Goal: Navigation & Orientation: Understand site structure

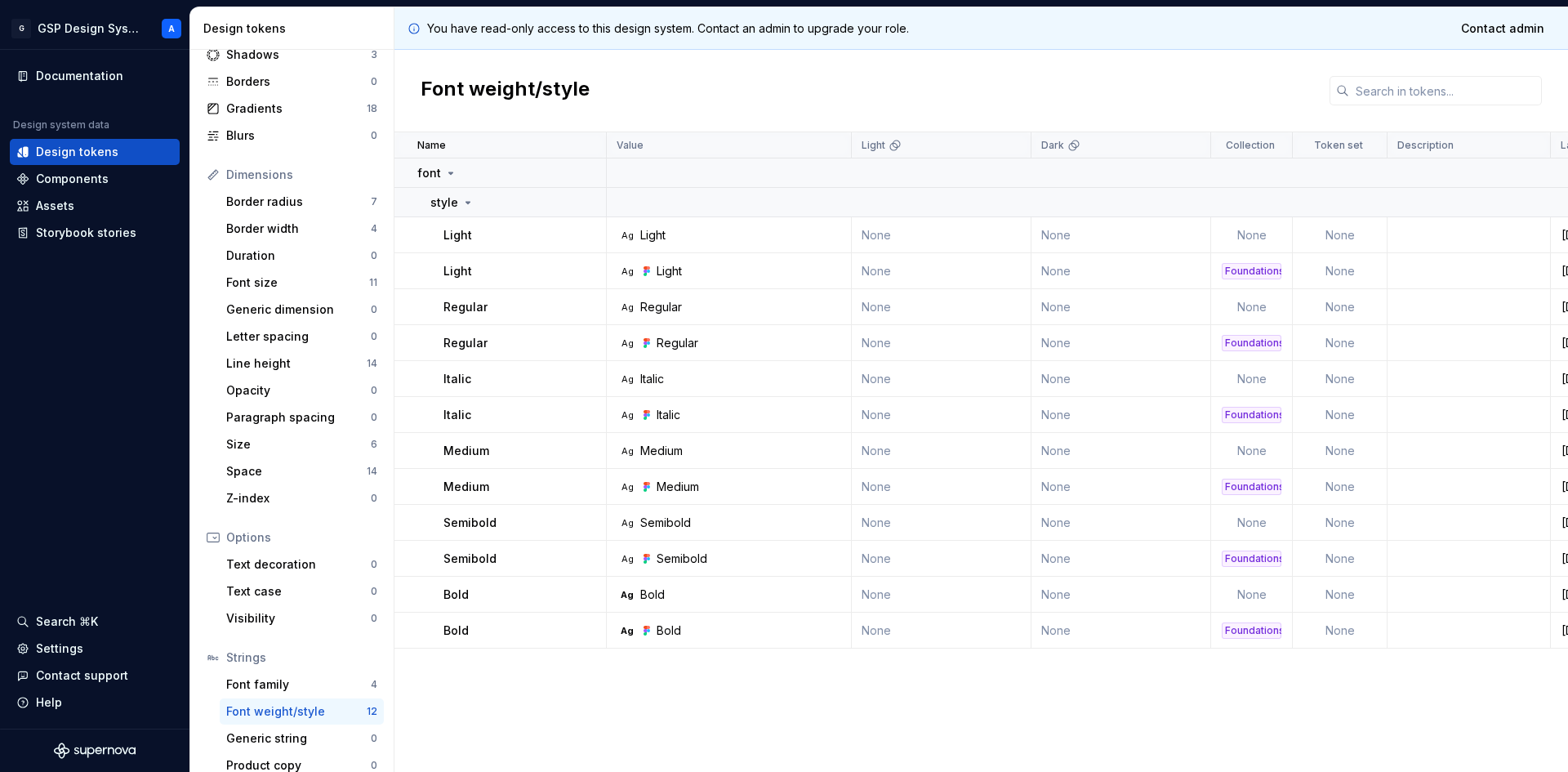
scroll to position [123, 0]
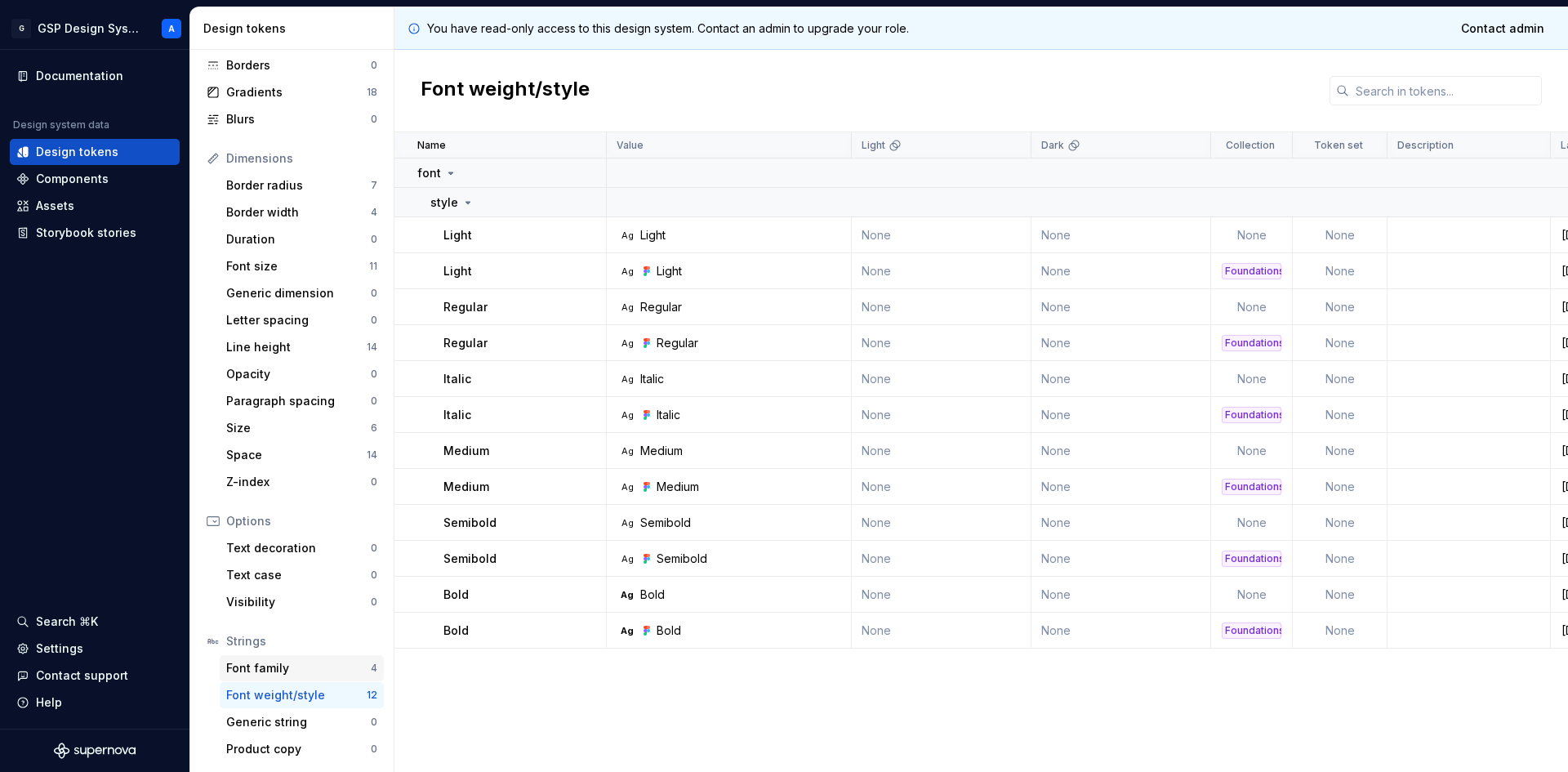
click at [300, 662] on div "Font family" at bounding box center [298, 668] width 145 height 16
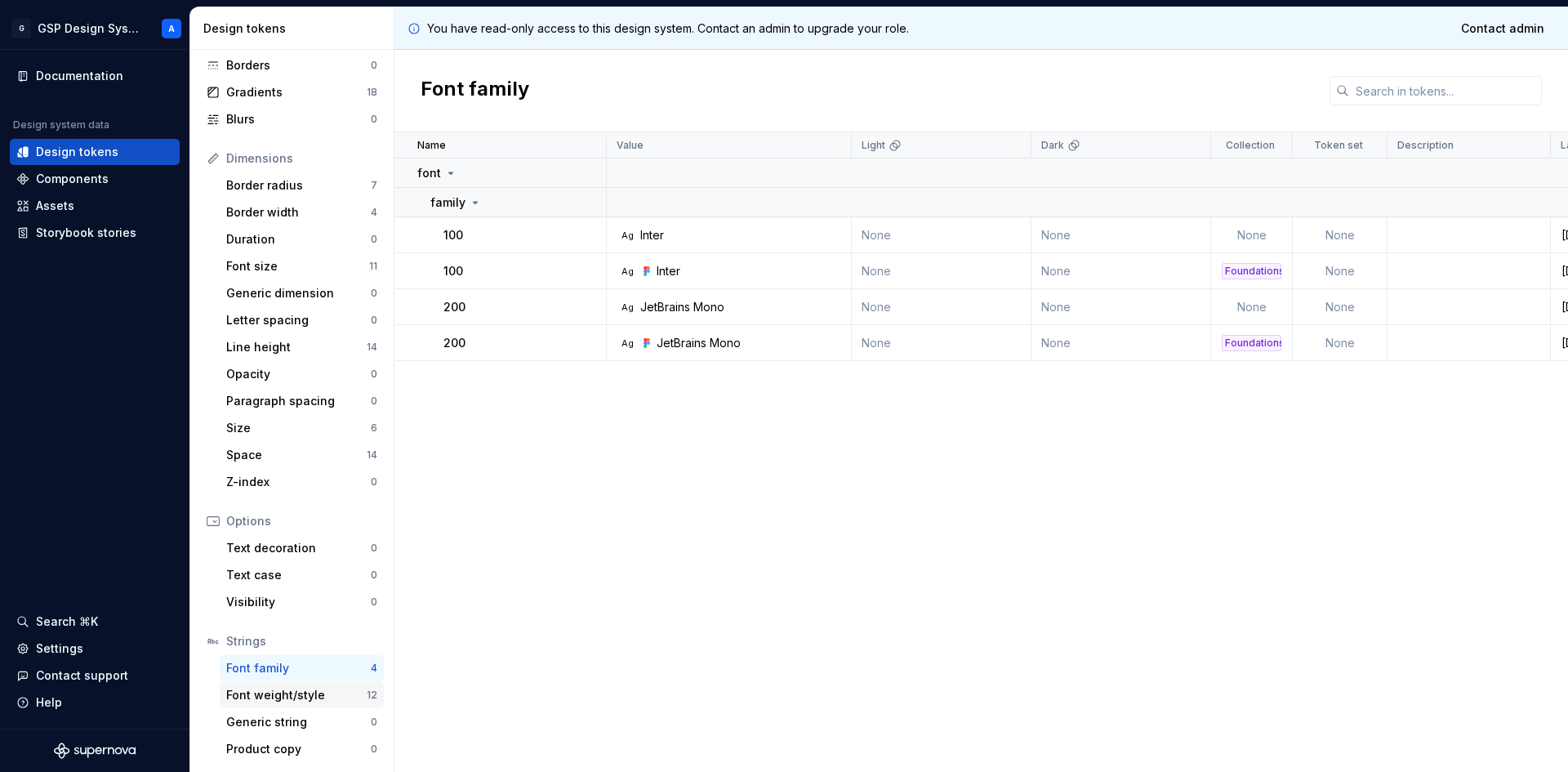
click at [286, 702] on div "Font weight/style" at bounding box center [296, 696] width 141 height 16
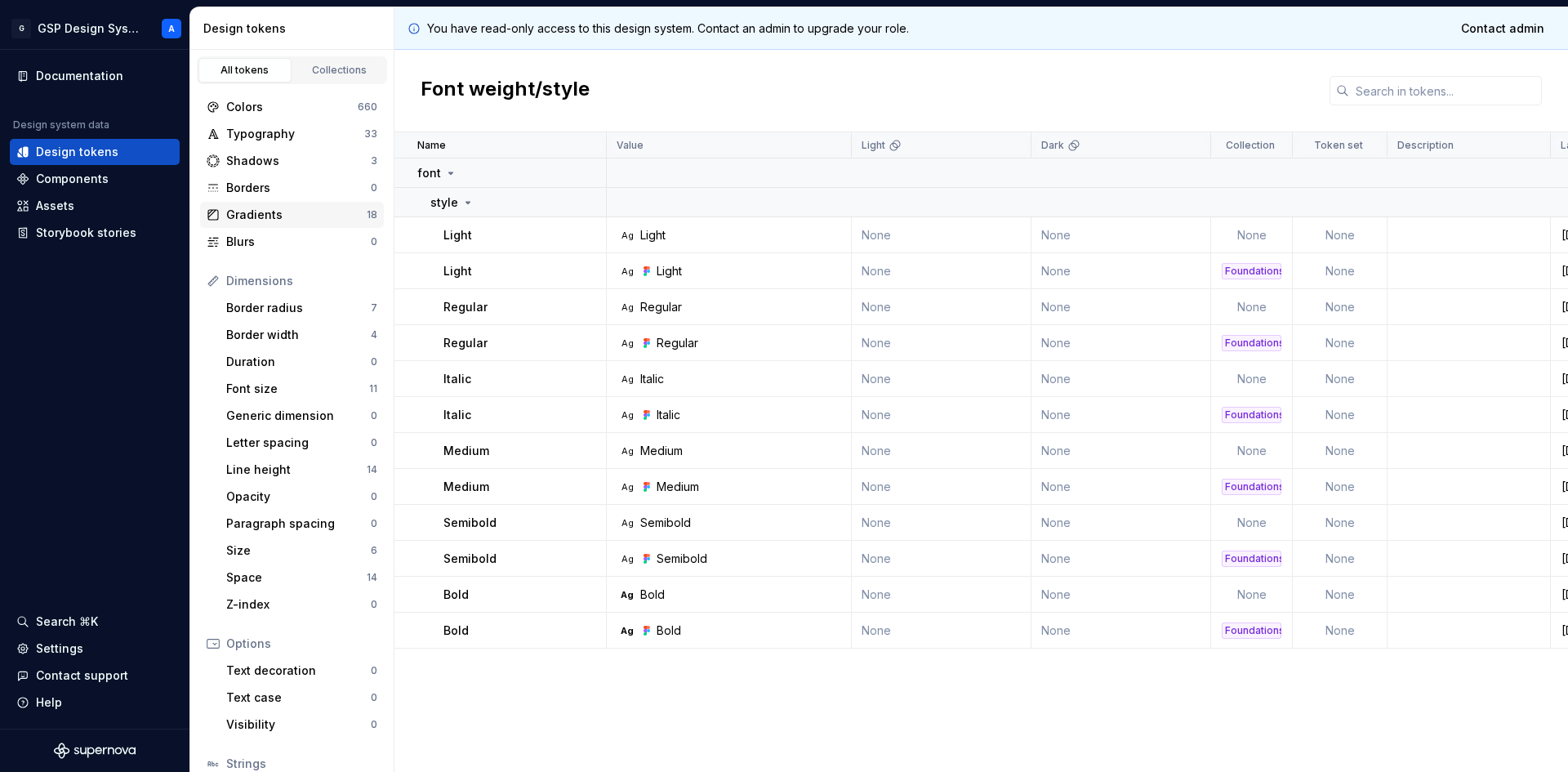
click at [314, 210] on div "Gradients" at bounding box center [296, 215] width 141 height 16
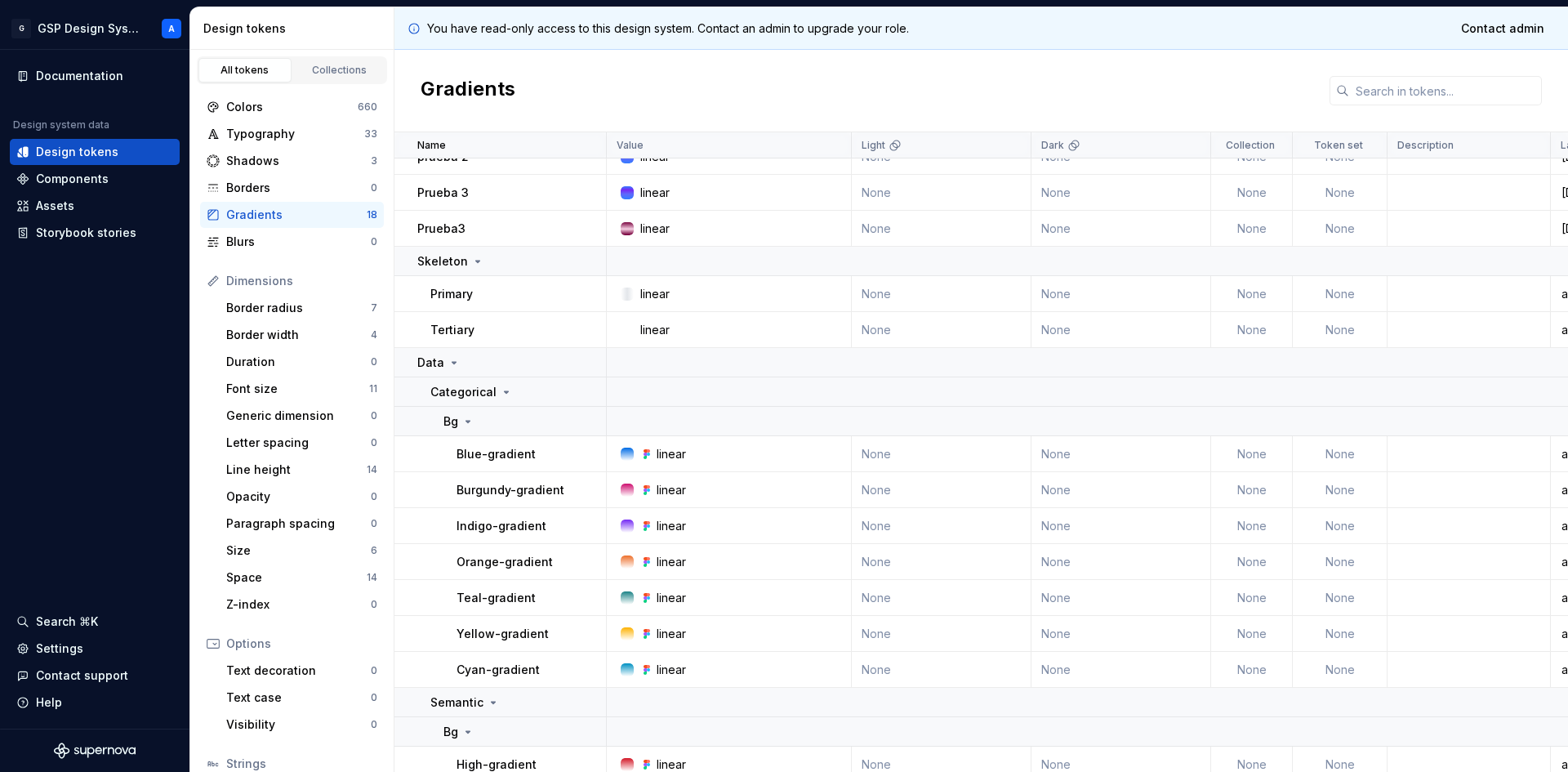
scroll to position [277, 0]
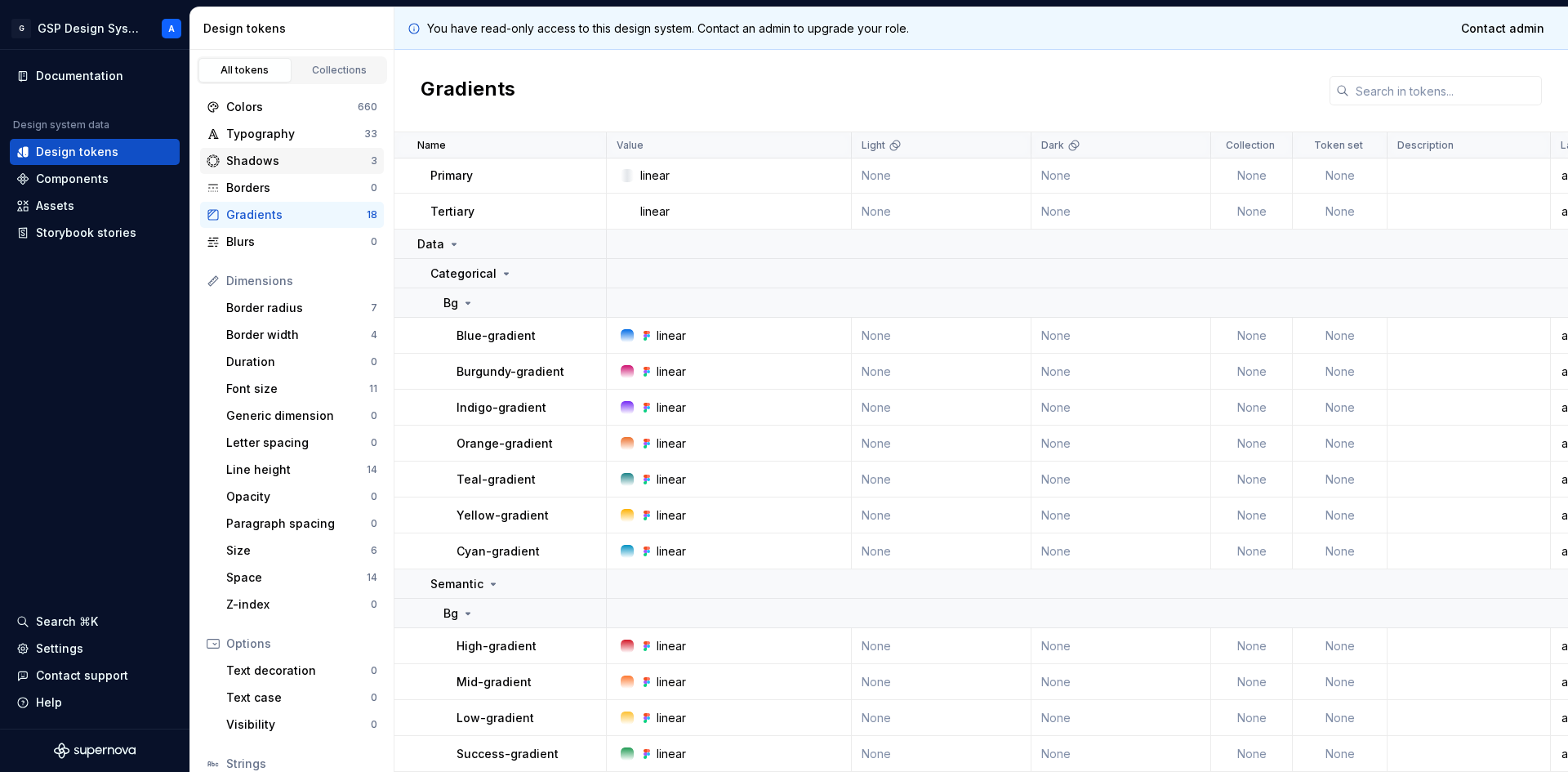
click at [255, 159] on div "Shadows" at bounding box center [298, 161] width 145 height 16
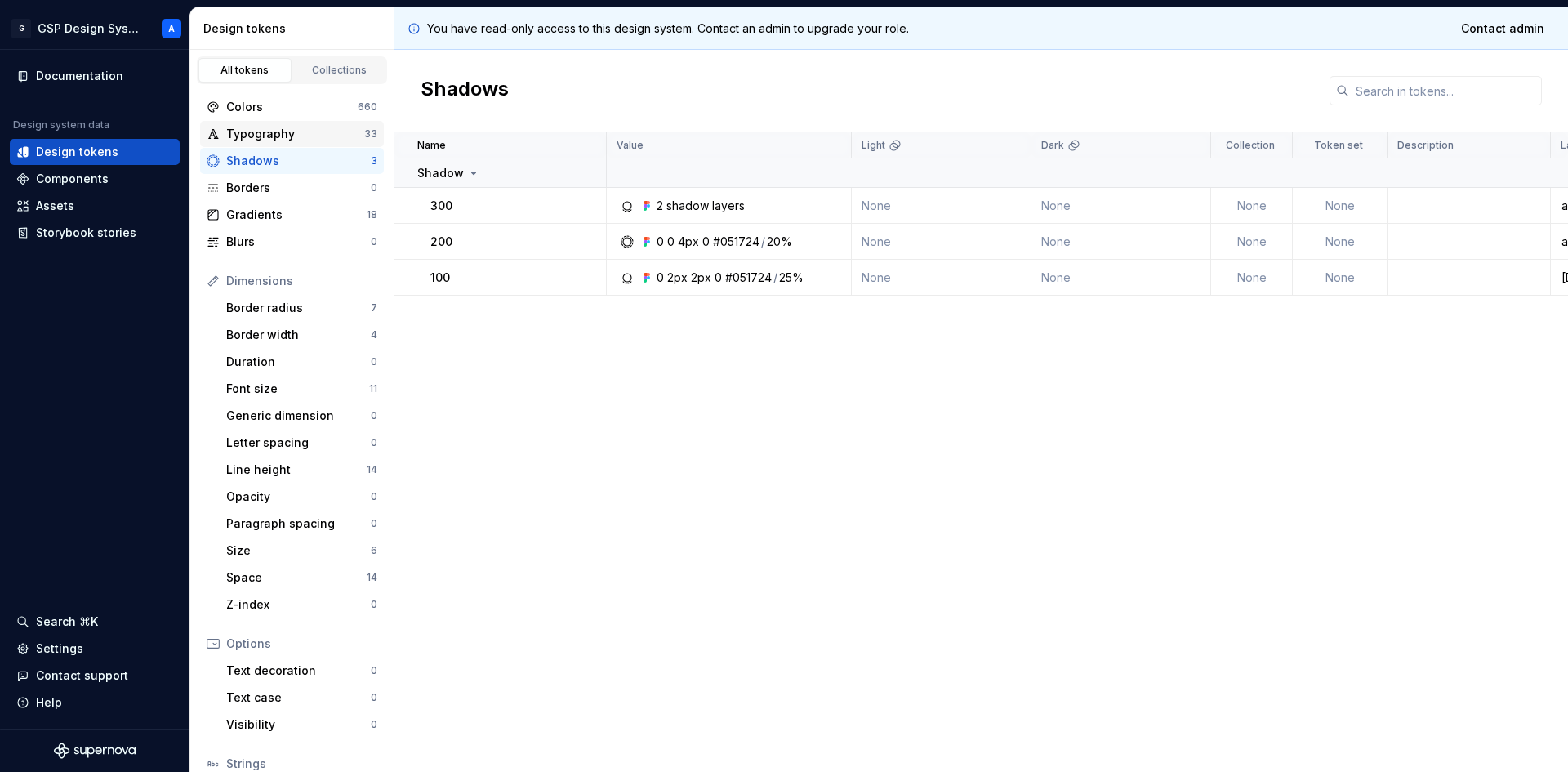
click at [269, 138] on div "Typography" at bounding box center [295, 134] width 138 height 16
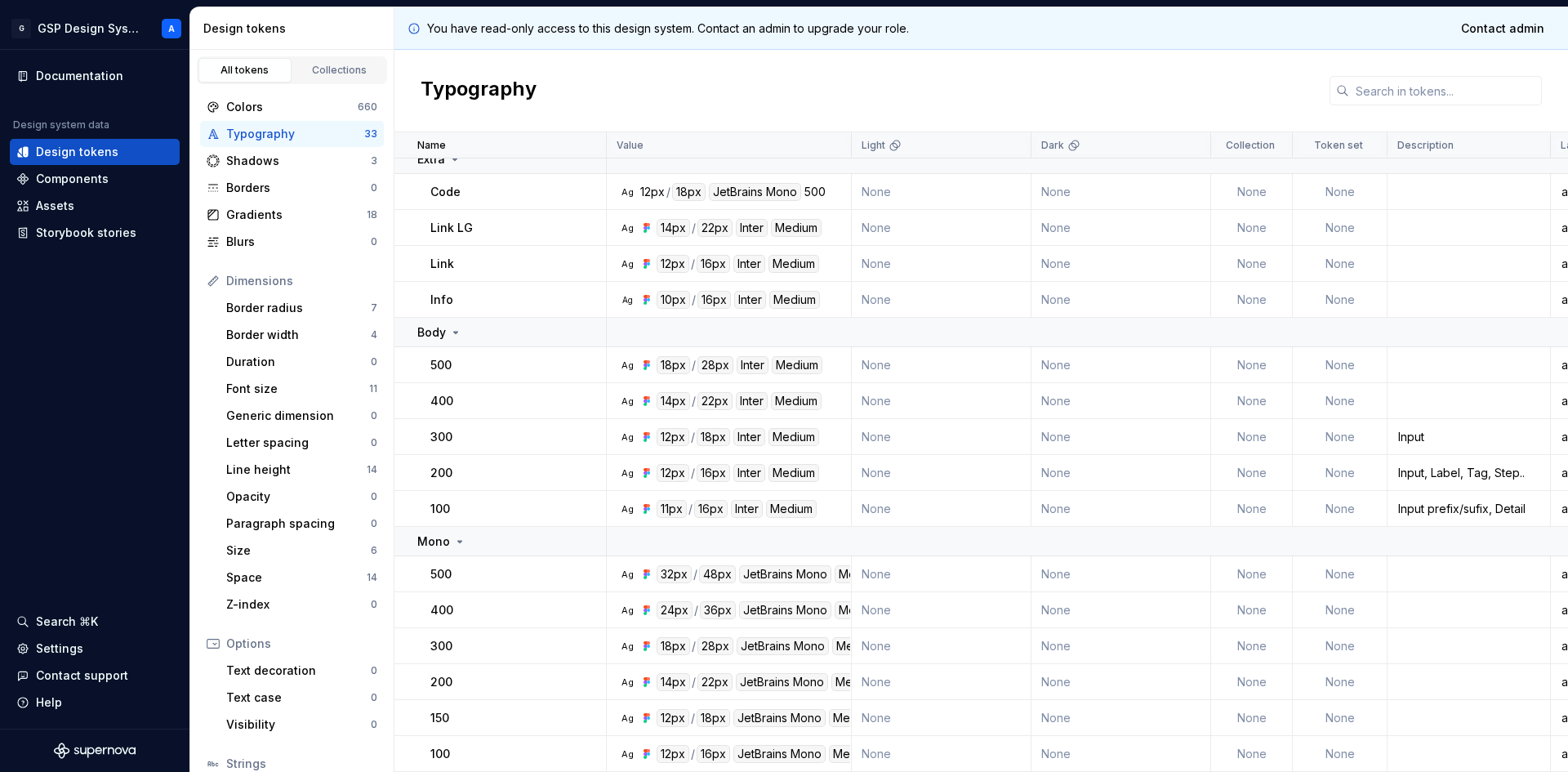
scroll to position [816, 0]
click at [69, 204] on div "Assets" at bounding box center [55, 206] width 39 height 16
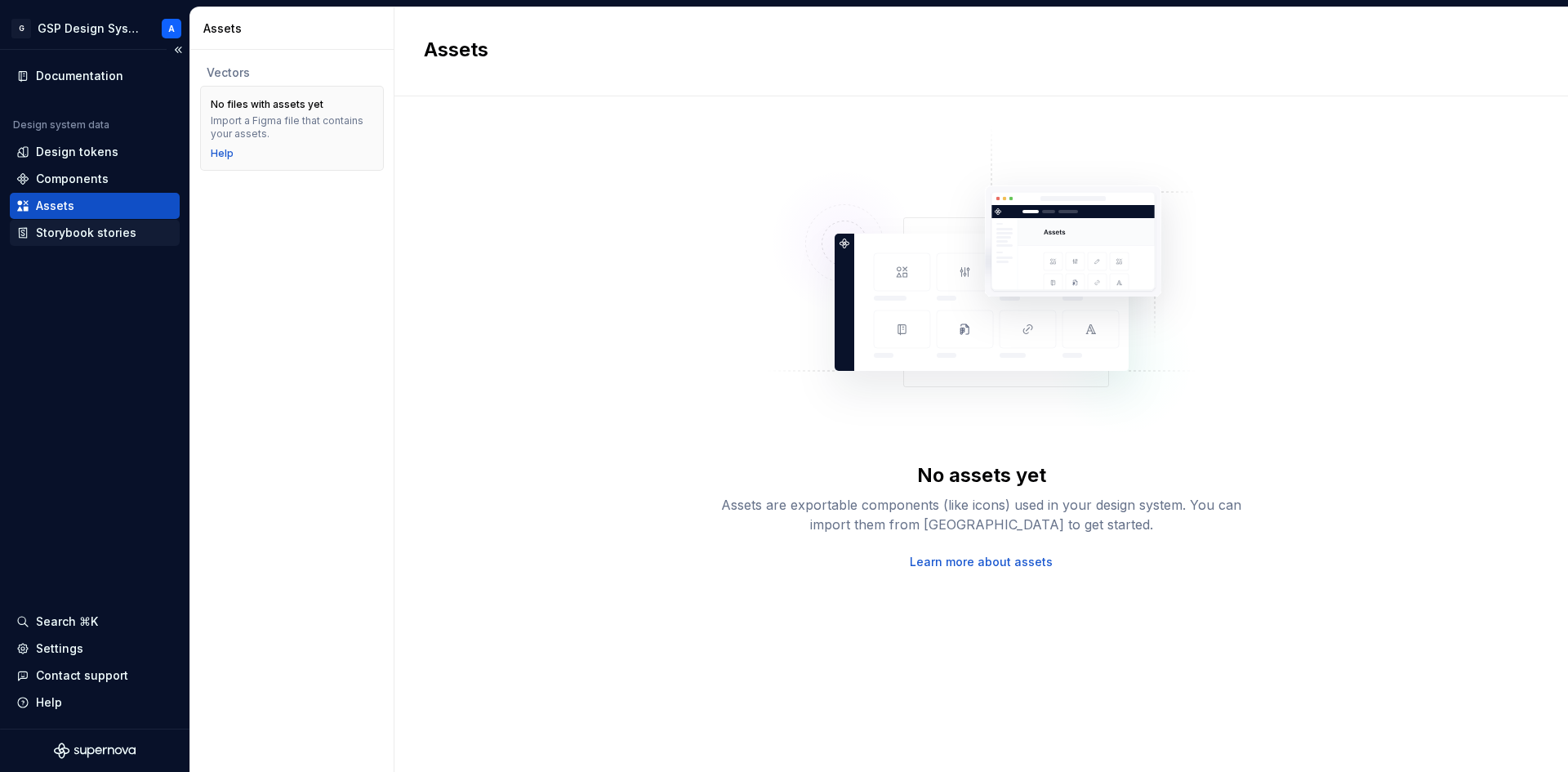
click at [90, 229] on div "Storybook stories" at bounding box center [86, 233] width 100 height 16
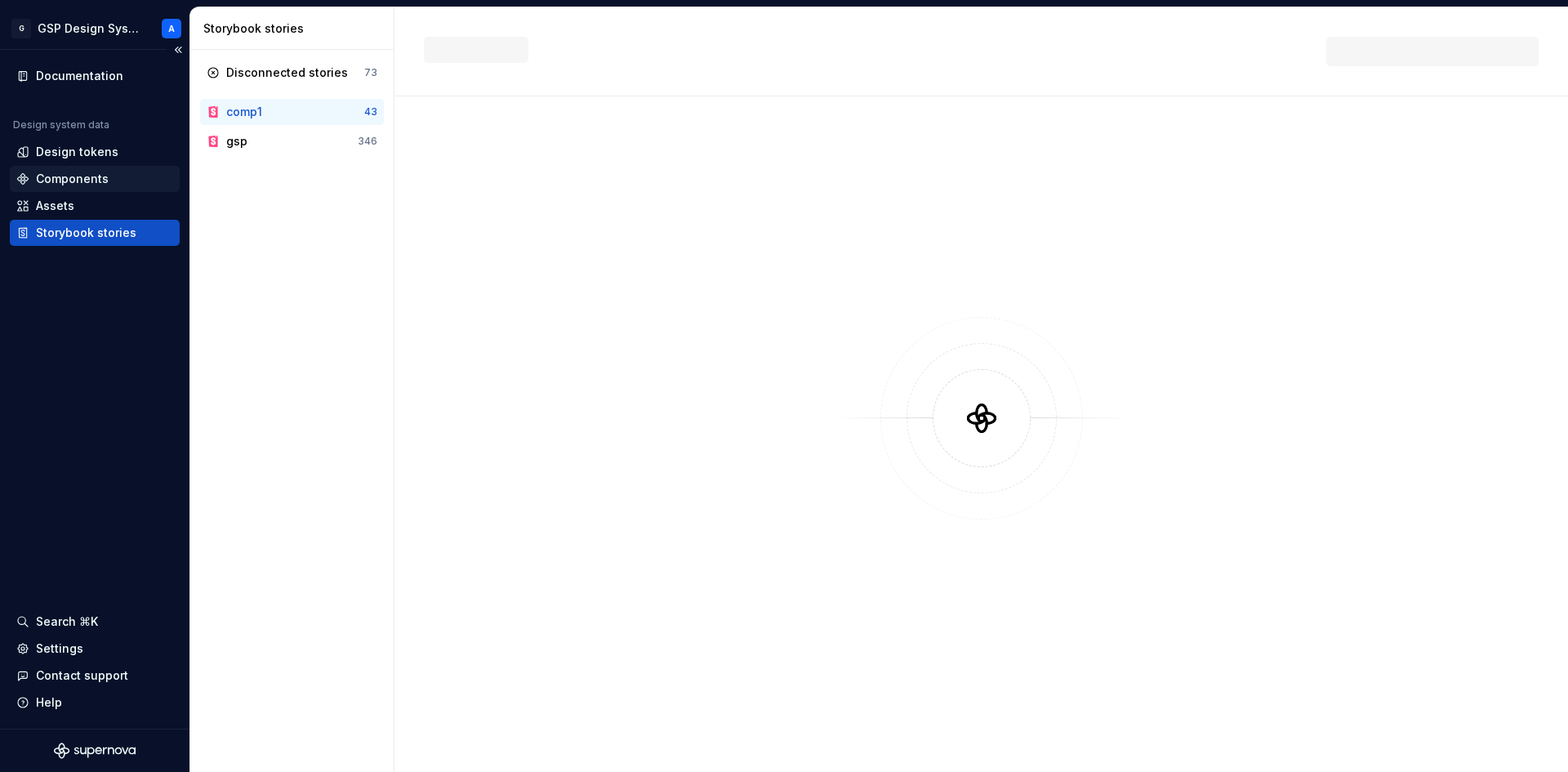
click at [86, 177] on div "Components" at bounding box center [72, 179] width 72 height 16
click at [91, 154] on div "Design tokens" at bounding box center [77, 152] width 82 height 16
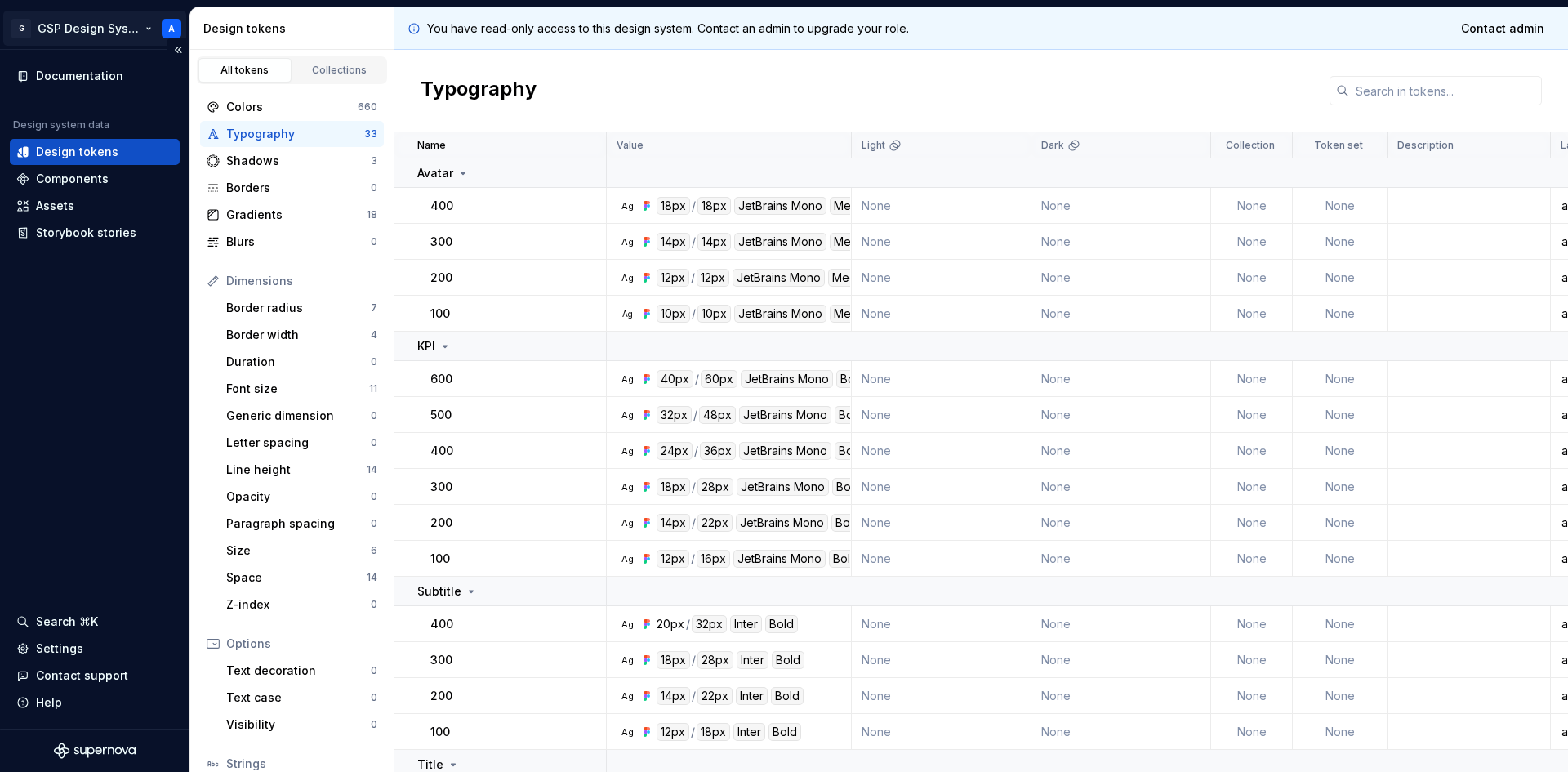
click at [150, 29] on html "G GSP Design System A Documentation Design system data Design tokens Components…" at bounding box center [784, 386] width 1568 height 772
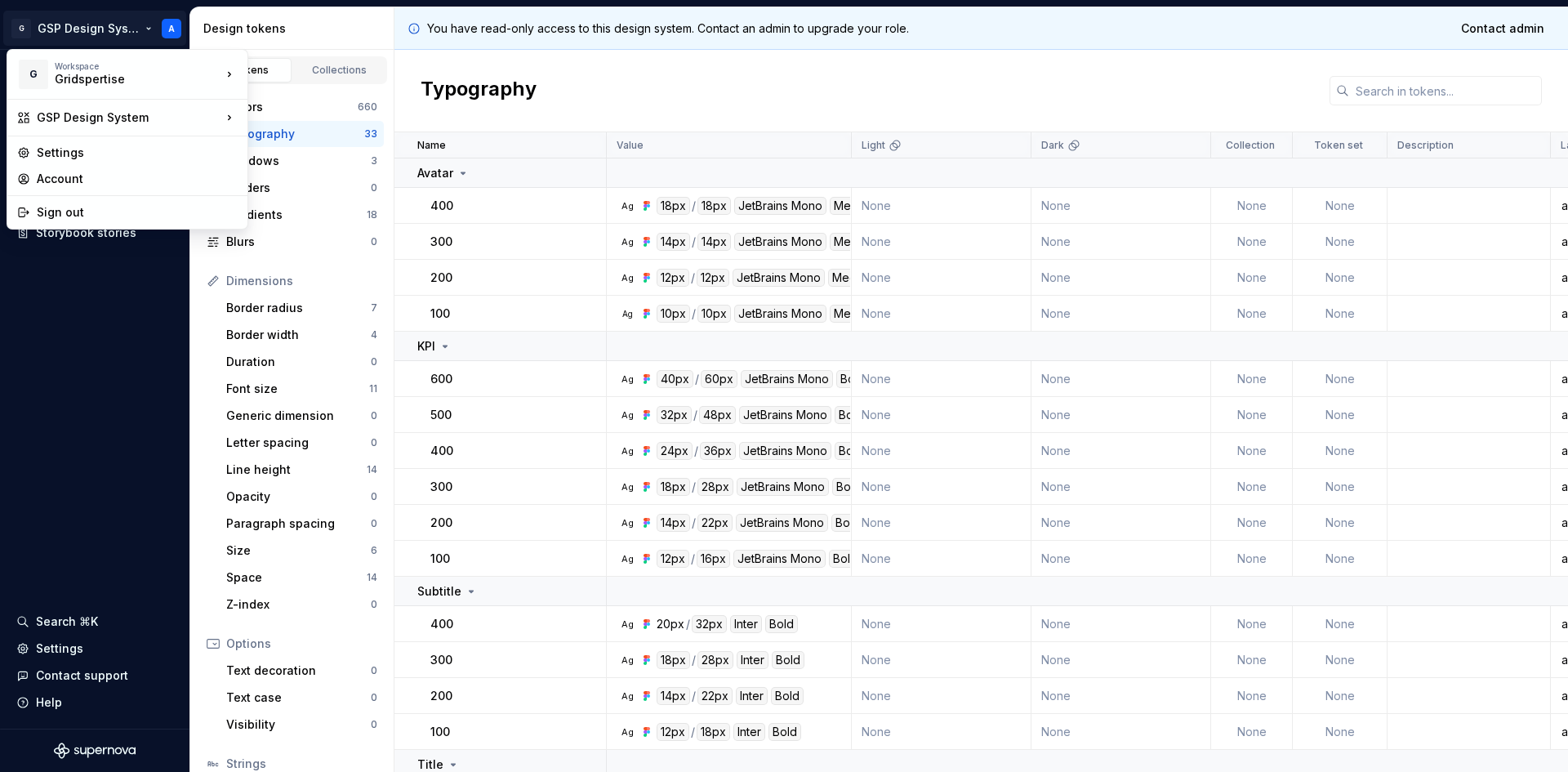
click at [53, 407] on html "G GSP Design System A Documentation Design system data Design tokens Components…" at bounding box center [784, 386] width 1568 height 772
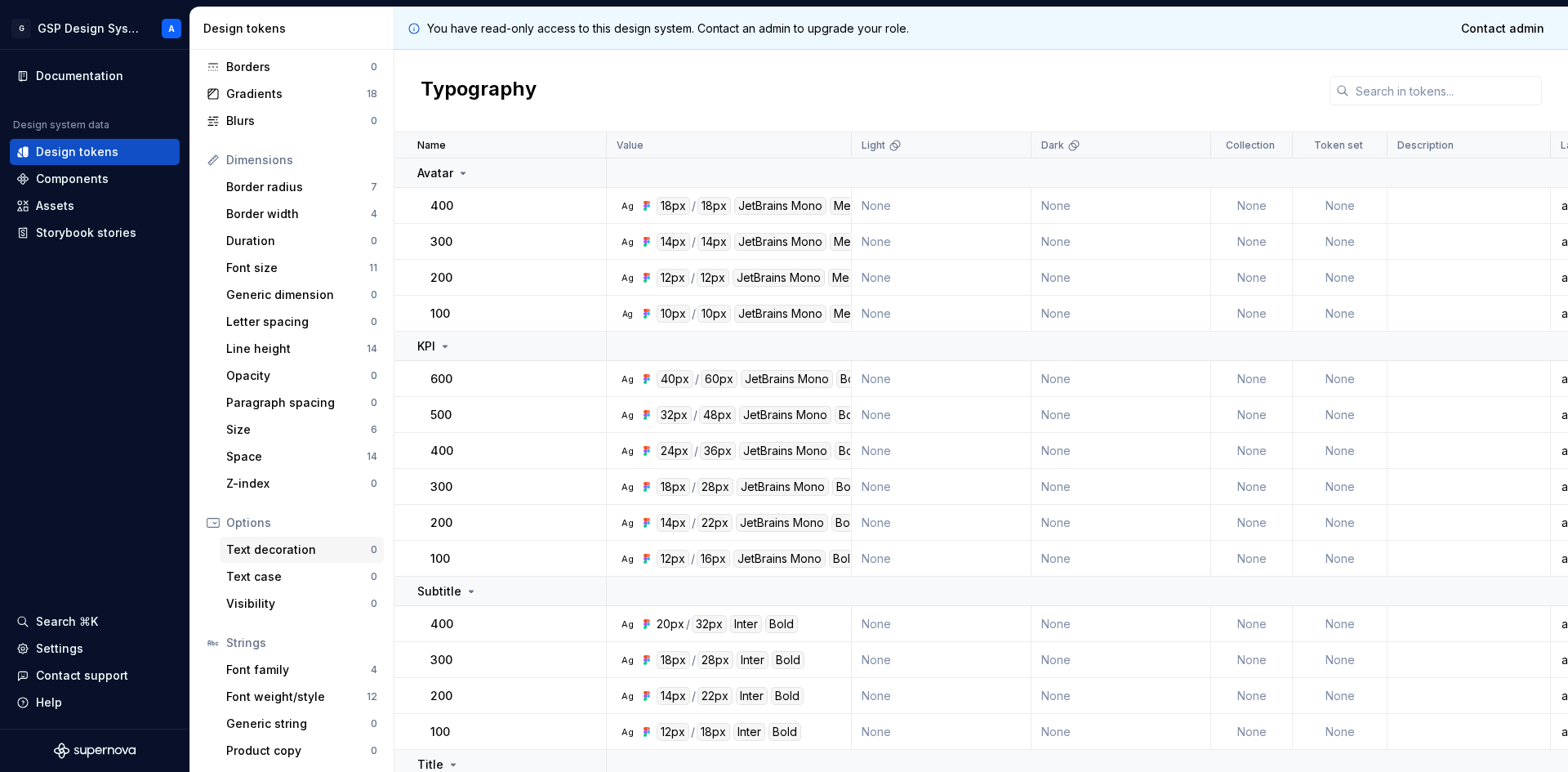
scroll to position [123, 0]
click at [87, 81] on div "Documentation" at bounding box center [80, 76] width 87 height 16
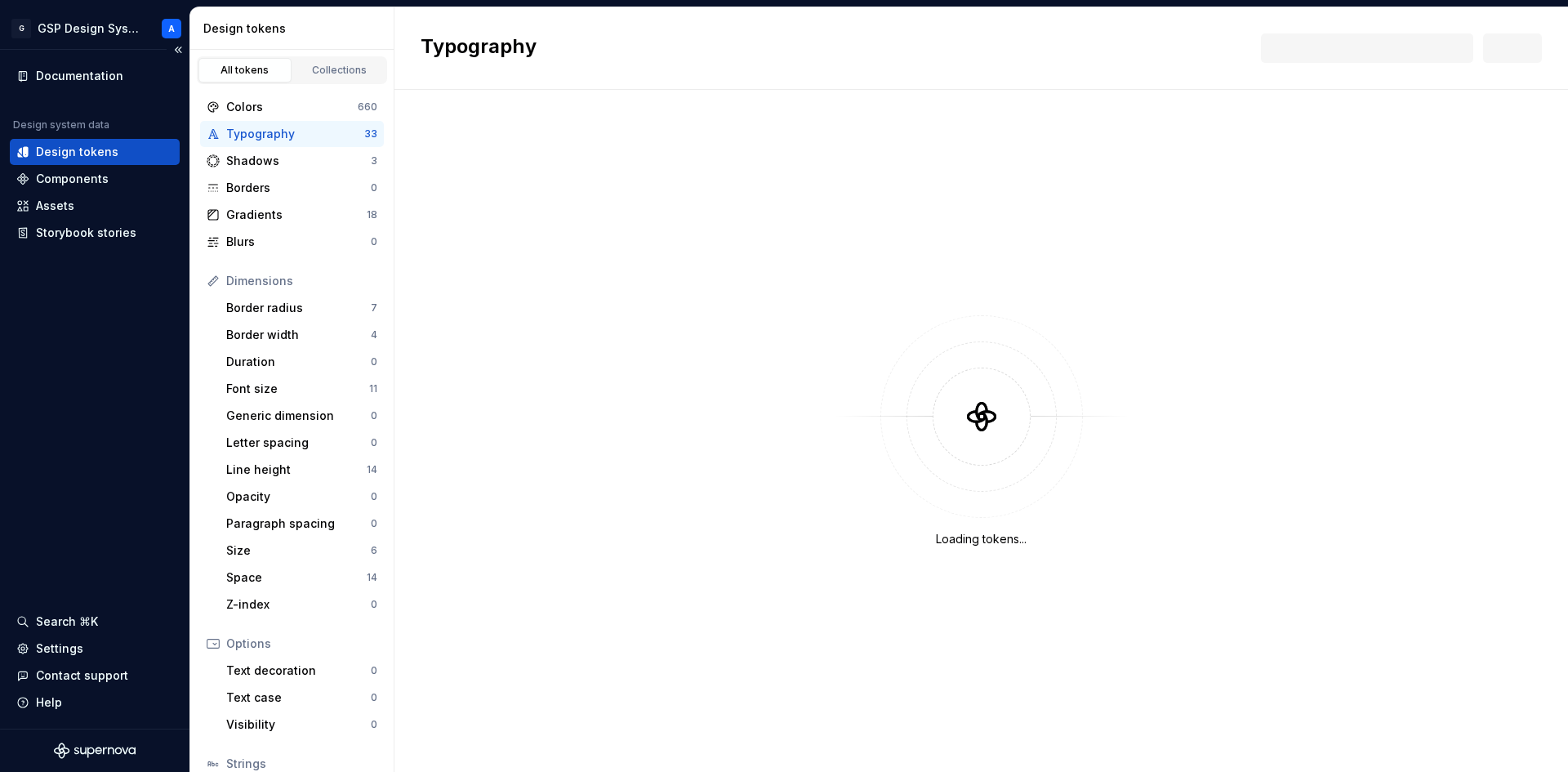
drag, startPoint x: 0, startPoint y: 0, endPoint x: 122, endPoint y: 575, distance: 587.8
click at [122, 575] on div "Documentation Design system data Design tokens Components Assets Storybook stor…" at bounding box center [95, 390] width 190 height 679
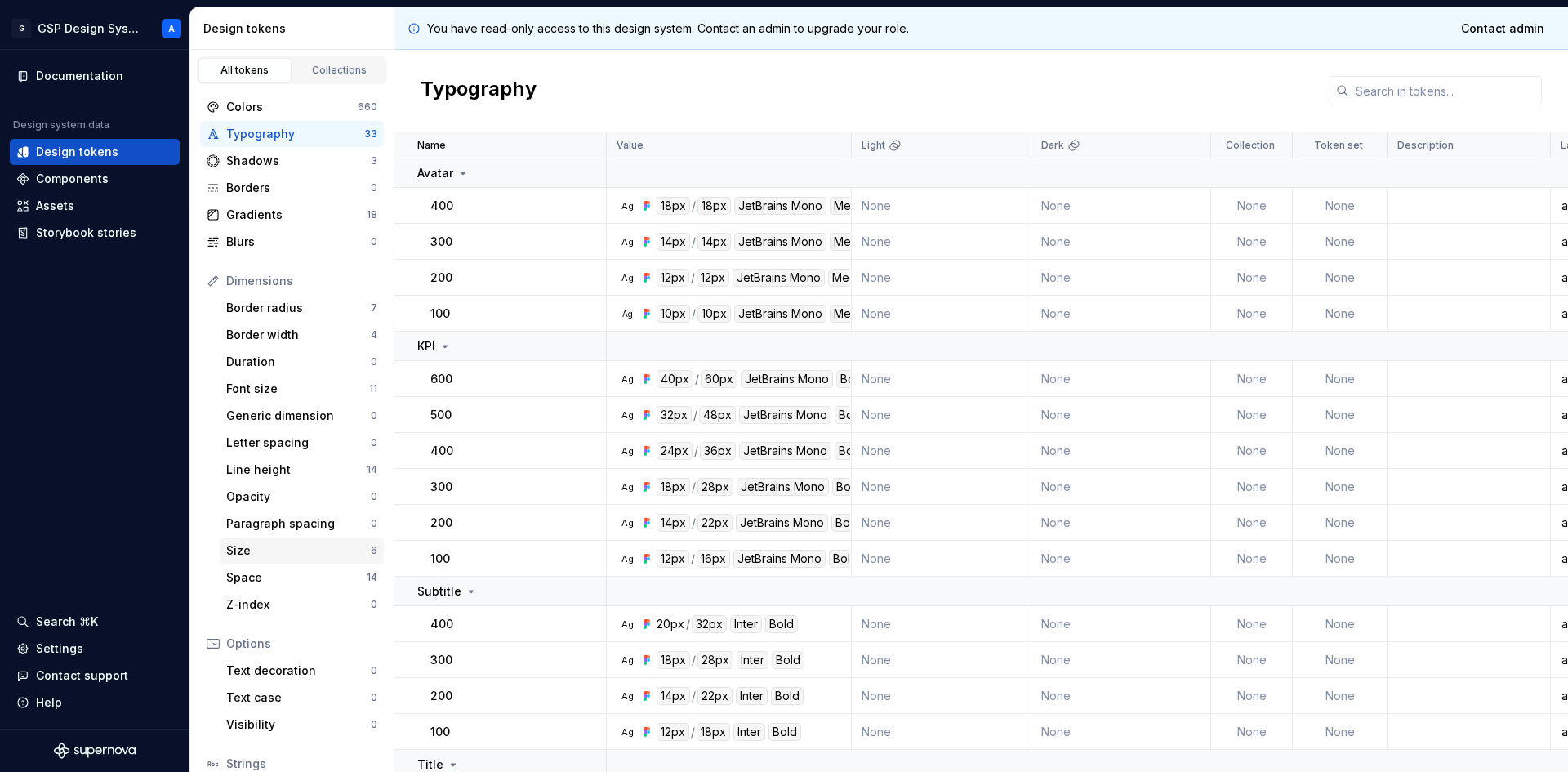
scroll to position [123, 0]
